Goal: Task Accomplishment & Management: Use online tool/utility

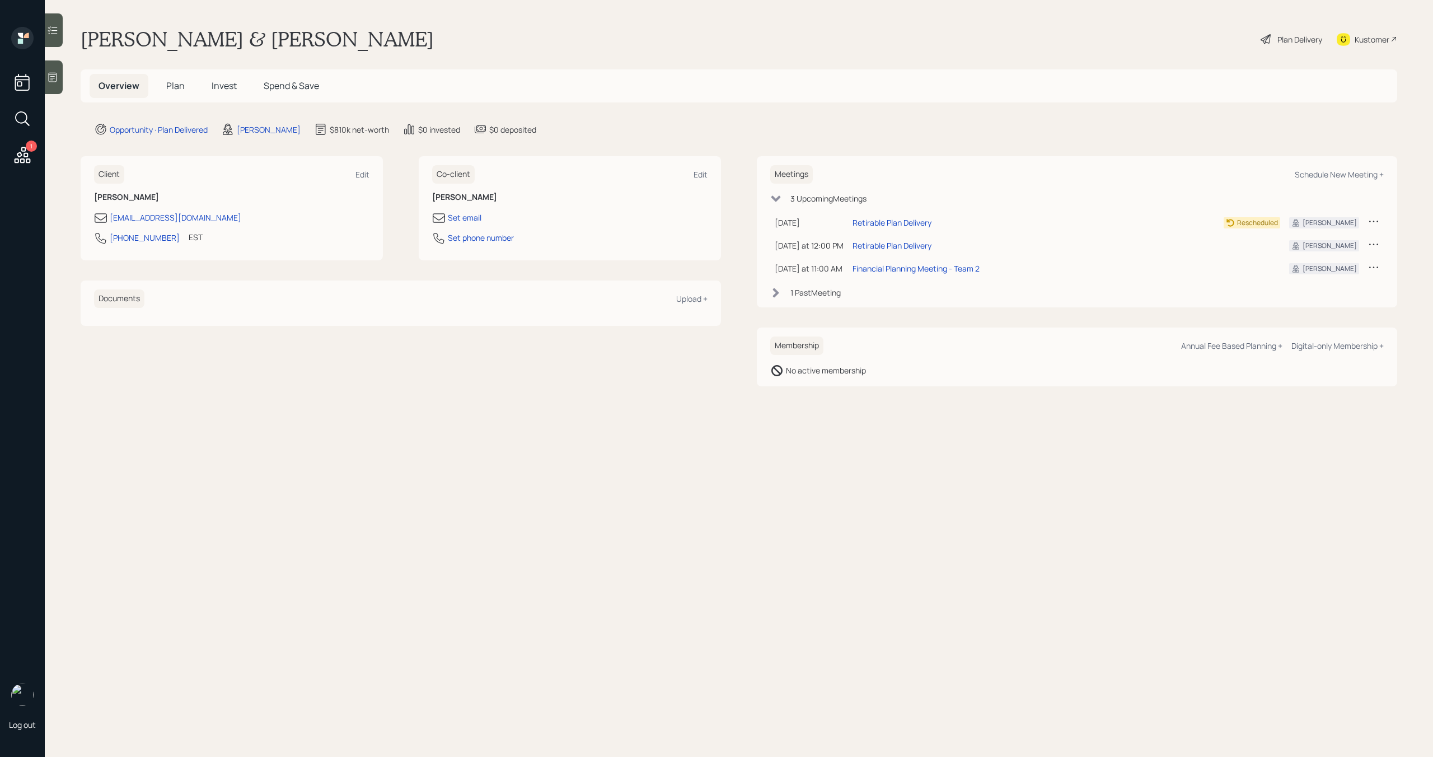
click at [177, 92] on h5 "Plan" at bounding box center [175, 86] width 36 height 24
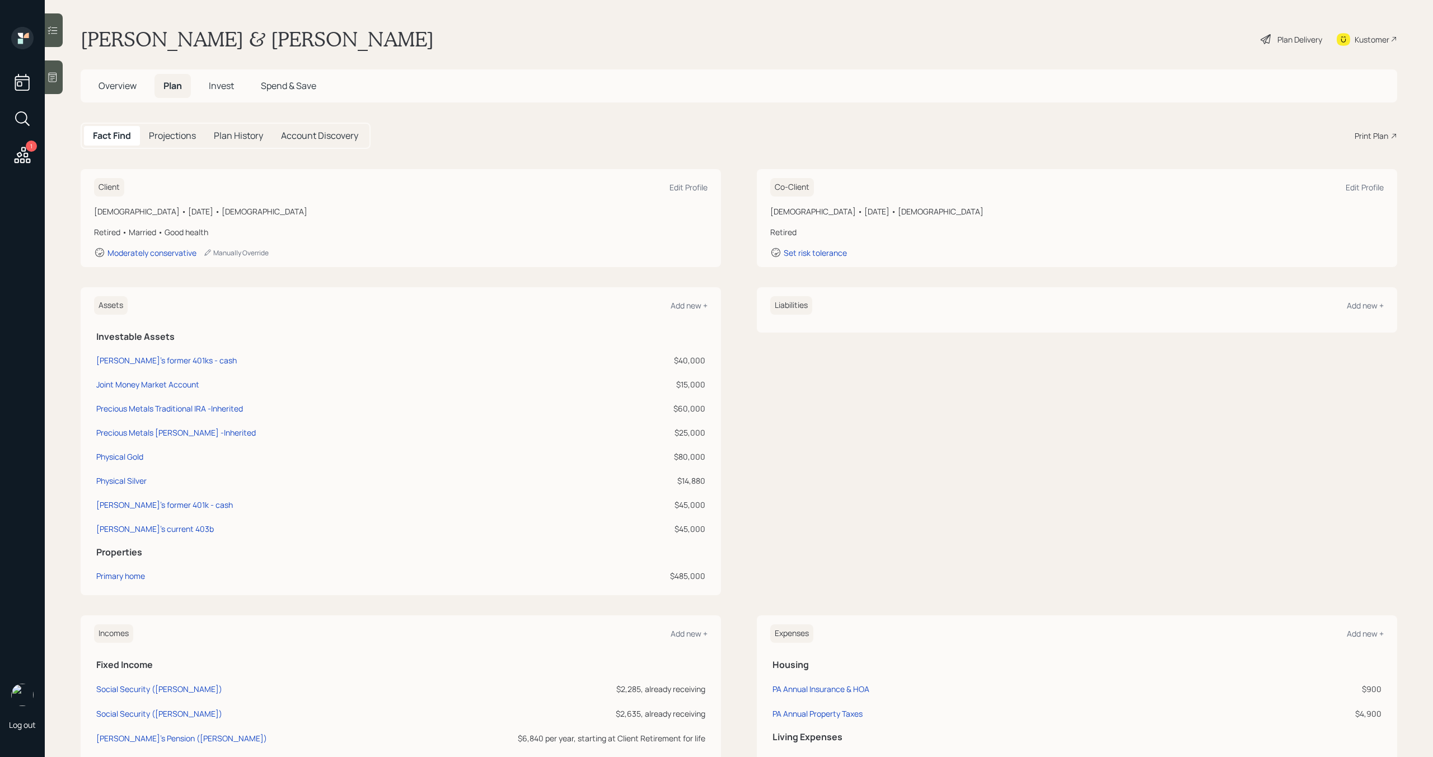
click at [1380, 134] on div "Print Plan" at bounding box center [1372, 136] width 34 height 12
